Goal: Find specific page/section

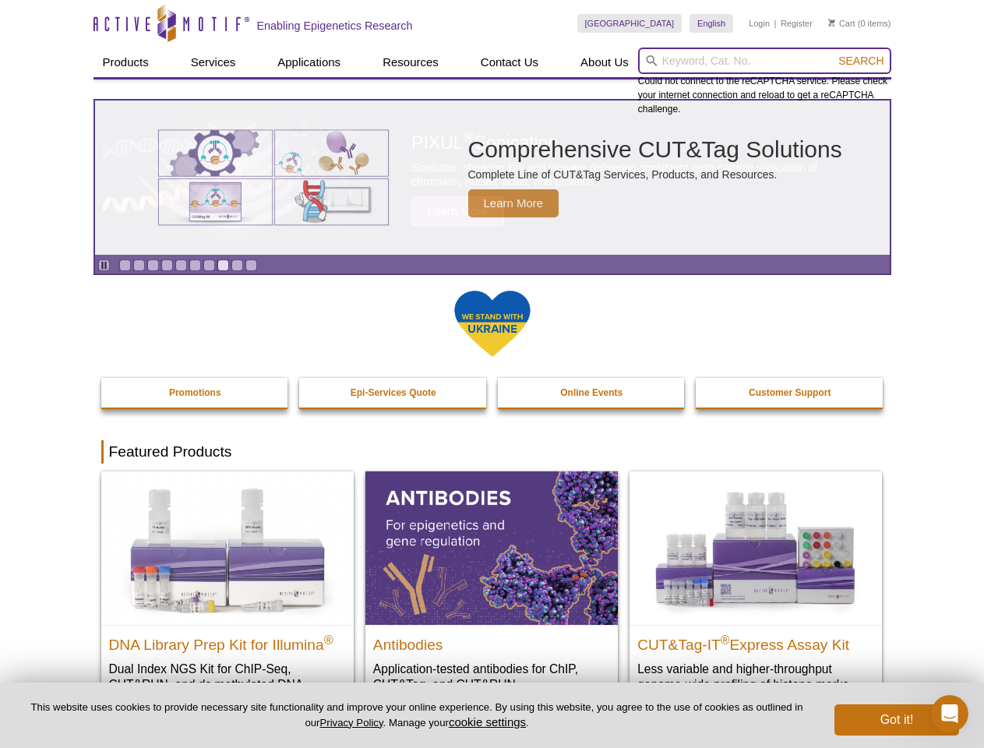
click at [764, 61] on input "search" at bounding box center [764, 61] width 253 height 26
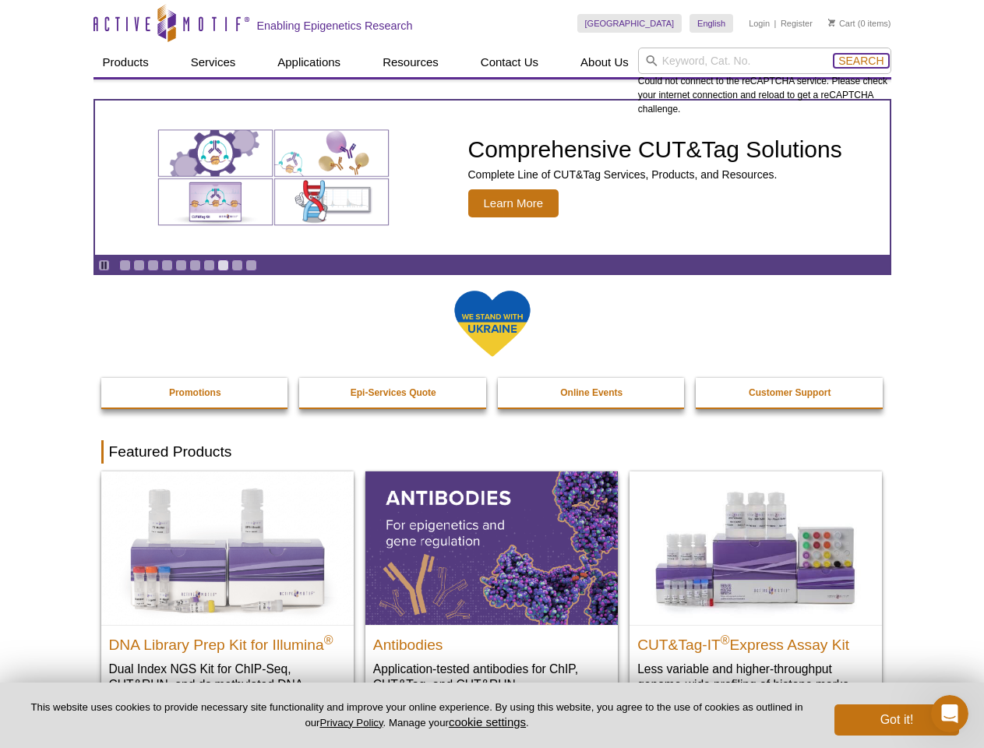
click at [861, 61] on span "Search" at bounding box center [860, 61] width 45 height 12
click at [104, 265] on icon "Pause" at bounding box center [104, 265] width 10 height 10
click at [125, 265] on link "Go to slide 1" at bounding box center [125, 265] width 12 height 12
click at [139, 265] on link "Go to slide 2" at bounding box center [139, 265] width 12 height 12
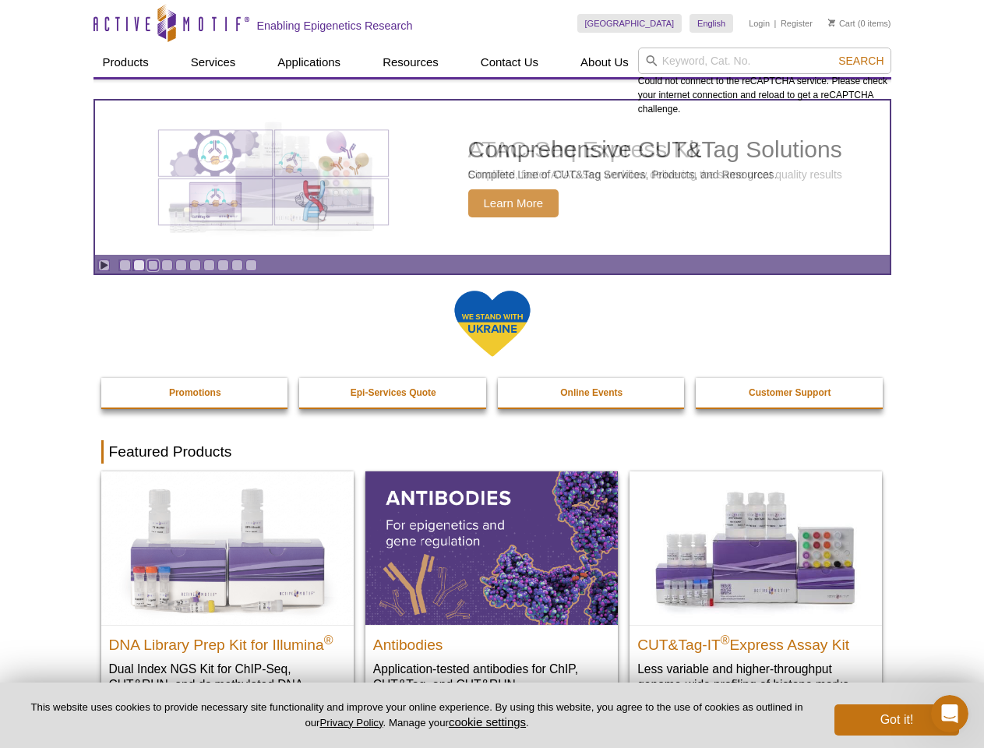
click at [153, 265] on link "Go to slide 3" at bounding box center [153, 265] width 12 height 12
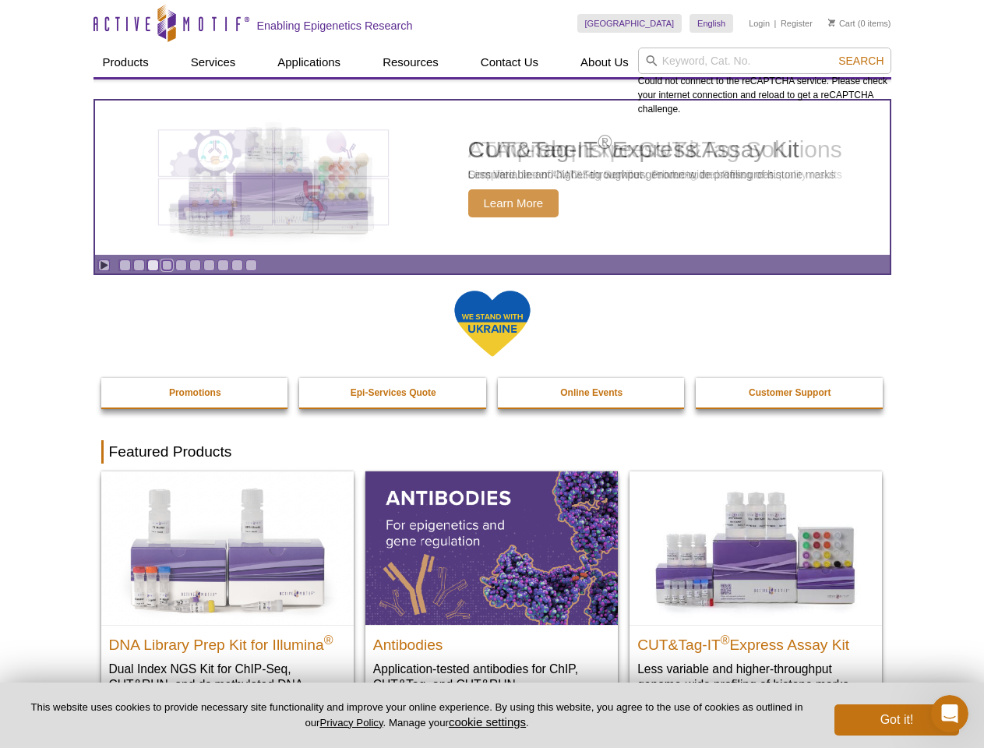
click at [167, 265] on link "Go to slide 4" at bounding box center [167, 265] width 12 height 12
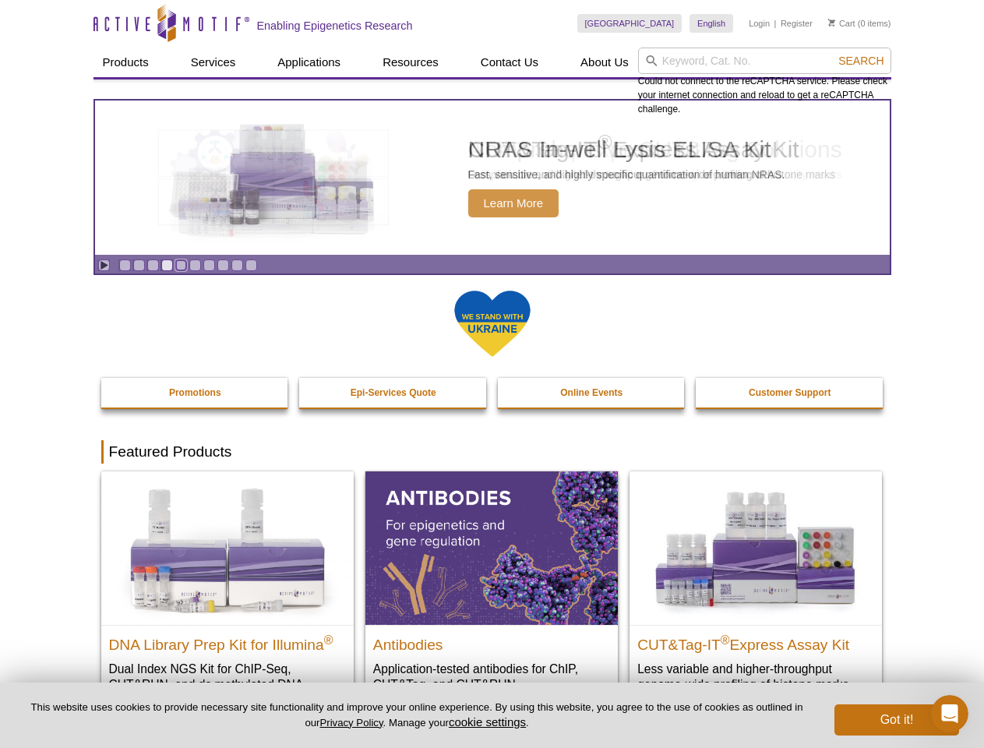
click at [181, 265] on link "Go to slide 5" at bounding box center [181, 265] width 12 height 12
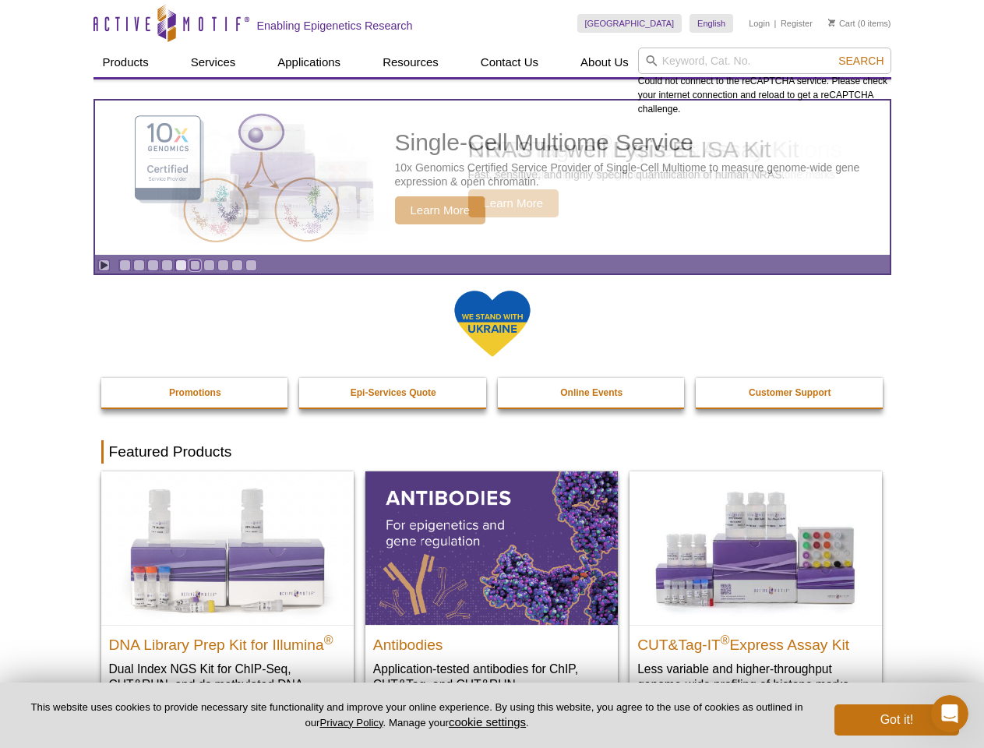
click at [195, 265] on link "Go to slide 6" at bounding box center [195, 265] width 12 height 12
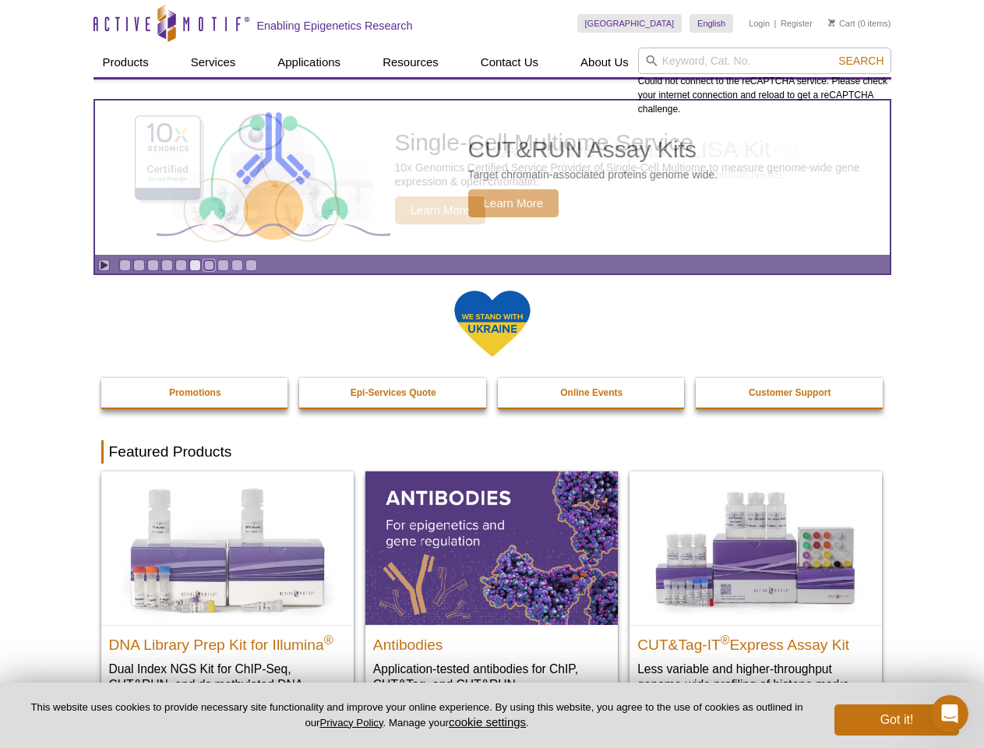
click at [209, 265] on link "Go to slide 7" at bounding box center [209, 265] width 12 height 12
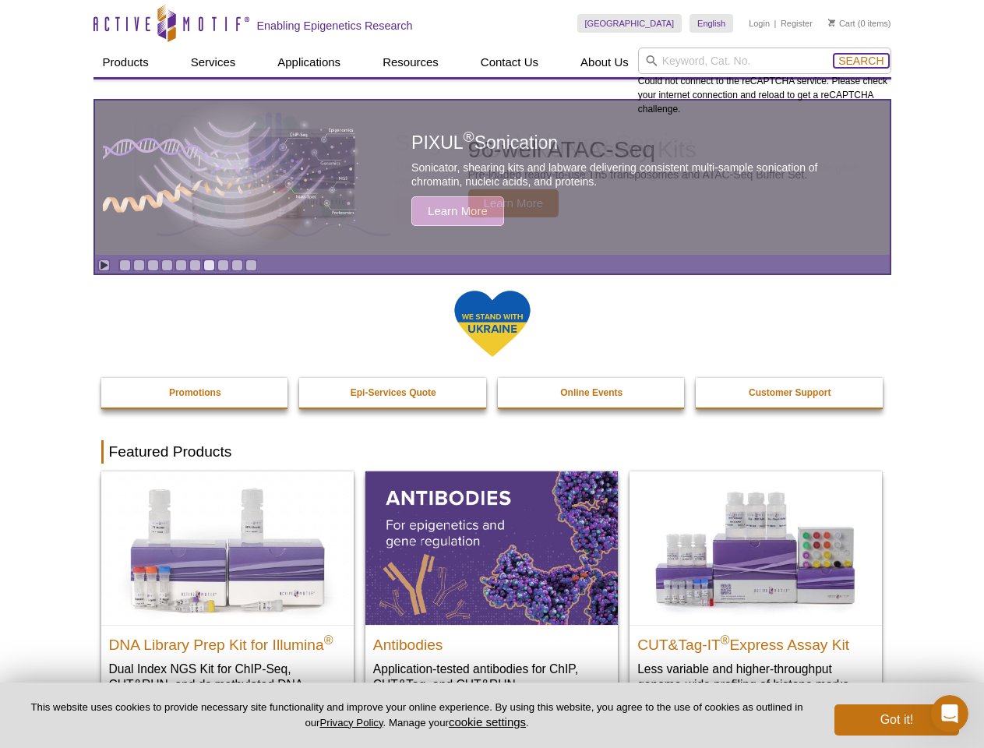
click at [861, 61] on span "Search" at bounding box center [860, 61] width 45 height 12
